Goal: Information Seeking & Learning: Check status

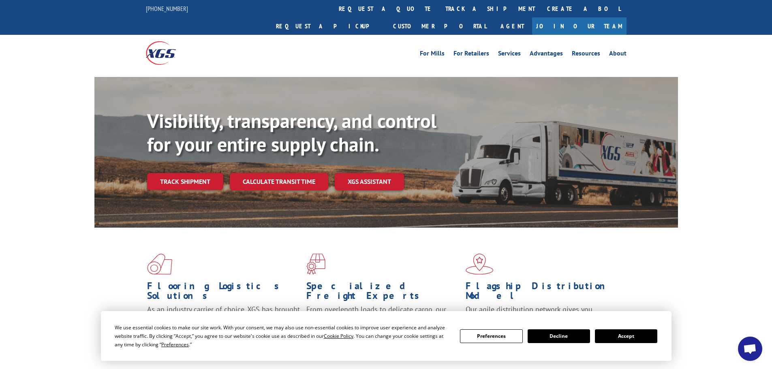
click at [631, 341] on button "Accept" at bounding box center [626, 336] width 62 height 14
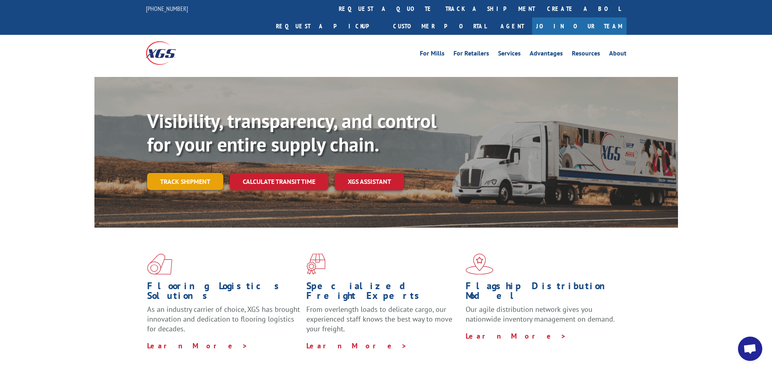
click at [195, 173] on link "Track shipment" at bounding box center [185, 181] width 76 height 17
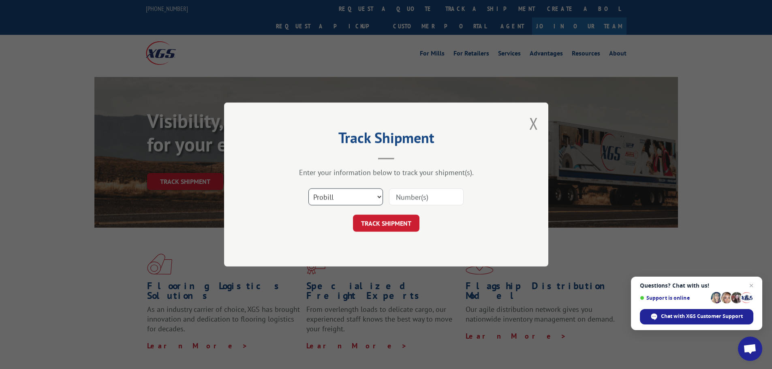
click at [357, 196] on select "Select category... Probill BOL PO" at bounding box center [345, 196] width 75 height 17
select select "po"
click at [308, 188] on select "Select category... Probill BOL PO" at bounding box center [345, 196] width 75 height 17
paste input "13537756"
type input "13537756"
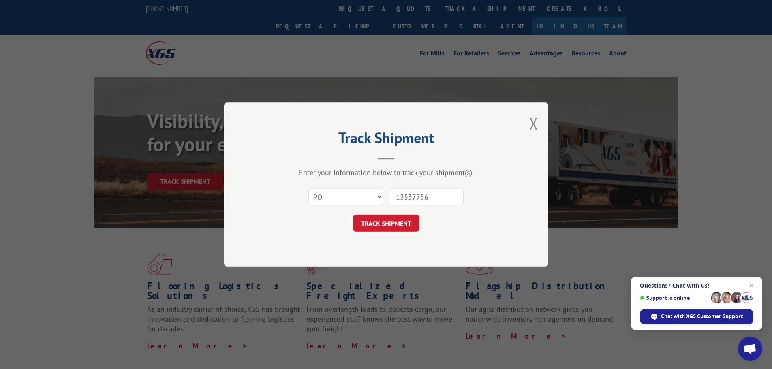
click at [397, 222] on button "TRACK SHIPMENT" at bounding box center [386, 223] width 66 height 17
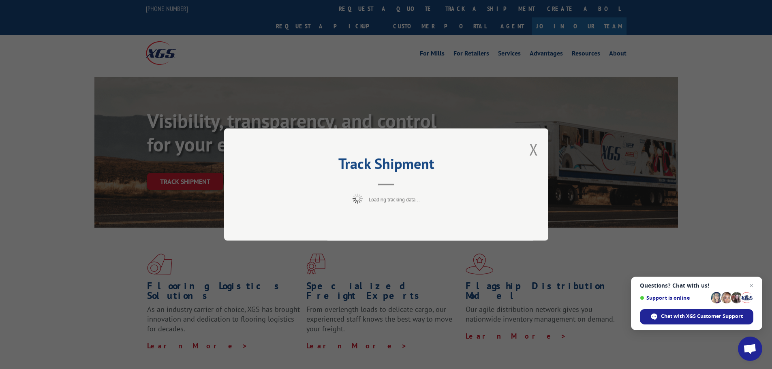
click at [397, 222] on div "Track Shipment Loading tracking data..." at bounding box center [386, 184] width 324 height 112
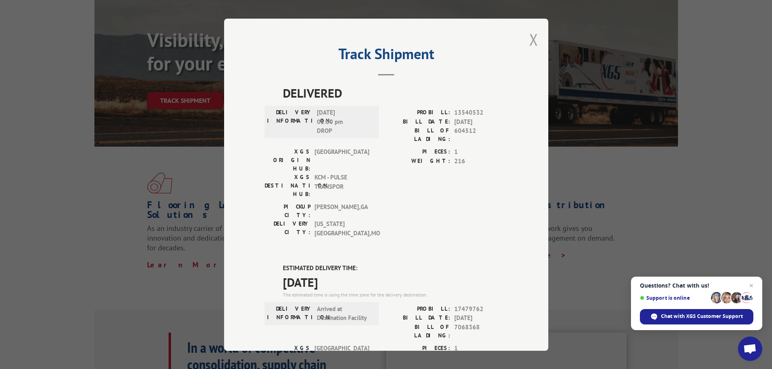
click at [531, 41] on button "Close modal" at bounding box center [533, 39] width 9 height 21
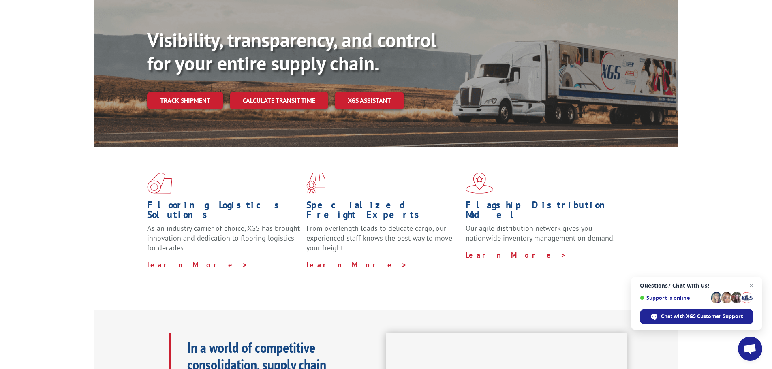
click at [191, 92] on link "Track shipment" at bounding box center [185, 100] width 76 height 17
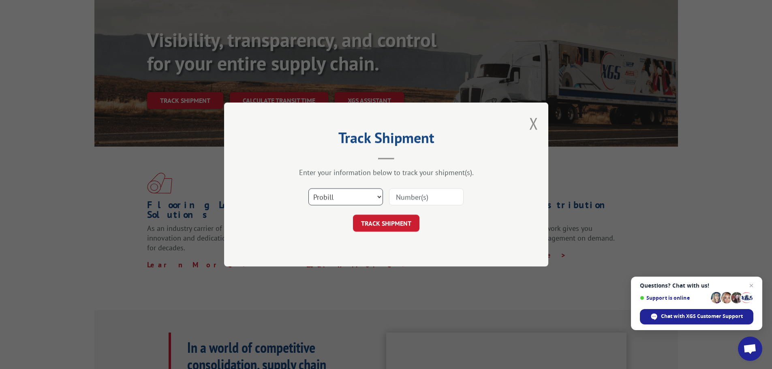
drag, startPoint x: 354, startPoint y: 196, endPoint x: 349, endPoint y: 199, distance: 6.0
click at [354, 196] on select "Select category... Probill BOL PO" at bounding box center [345, 196] width 75 height 17
select select "po"
click at [308, 188] on select "Select category... Probill BOL PO" at bounding box center [345, 196] width 75 height 17
